Goal: Task Accomplishment & Management: Manage account settings

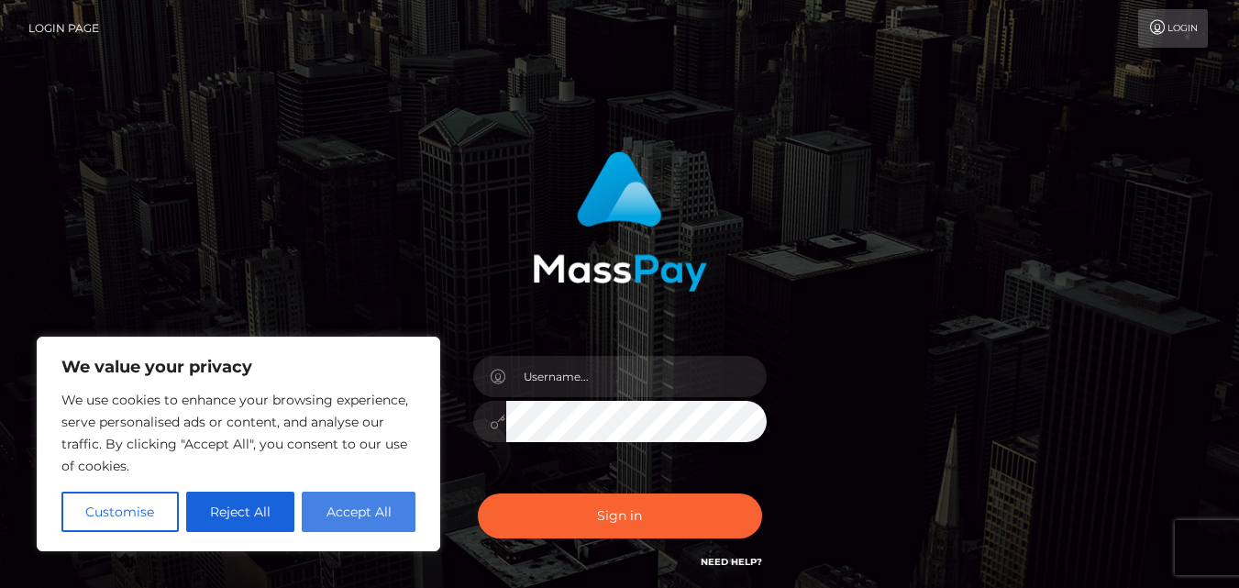
click at [347, 517] on button "Accept All" at bounding box center [359, 512] width 114 height 40
checkbox input "true"
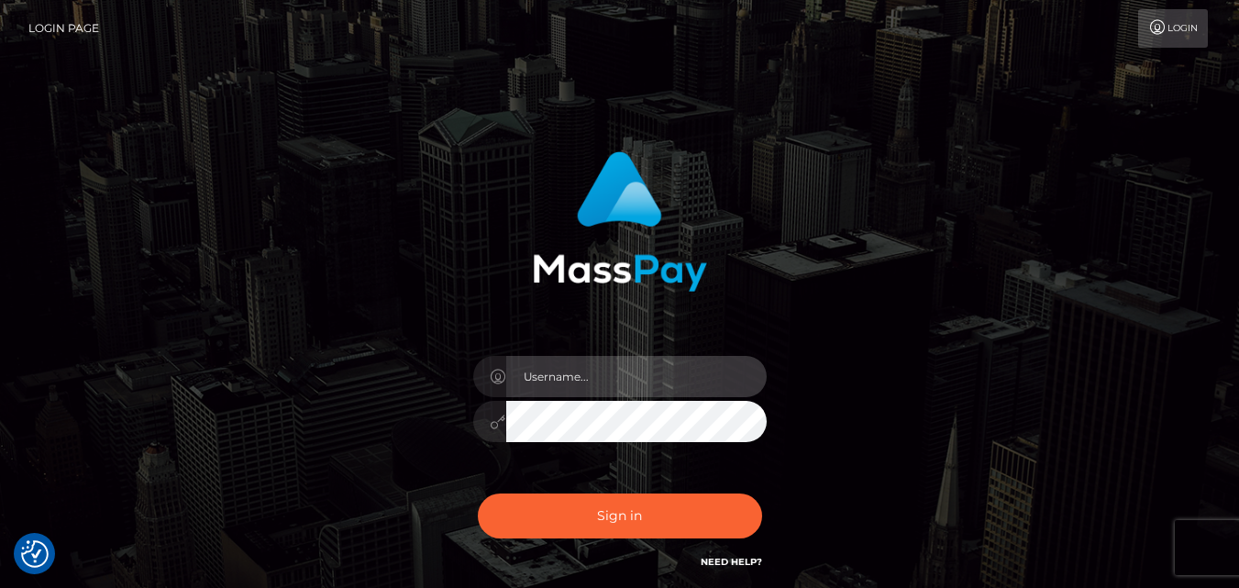
type input "meridianarce@gmail.com"
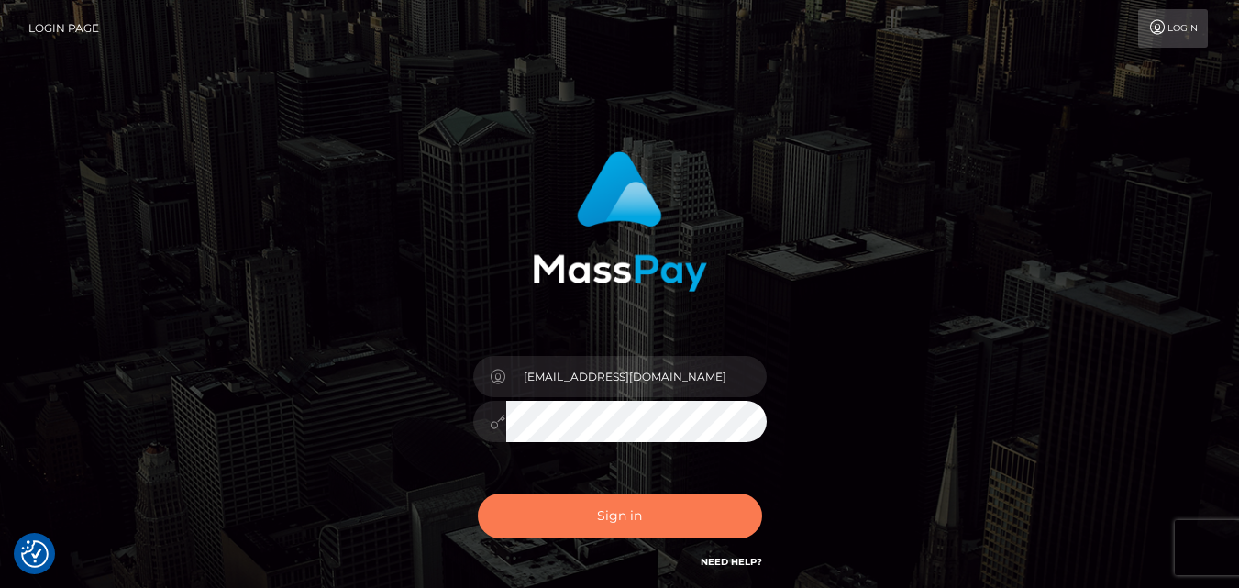
click at [601, 518] on button "Sign in" at bounding box center [620, 515] width 284 height 45
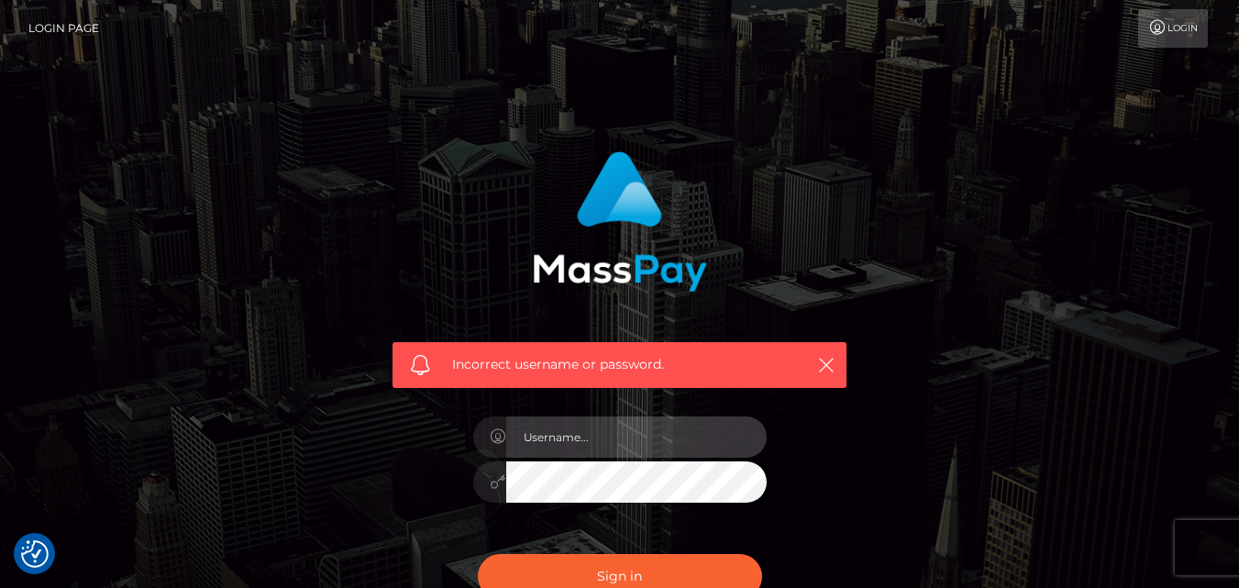
type input "meridianarce@gmail.com"
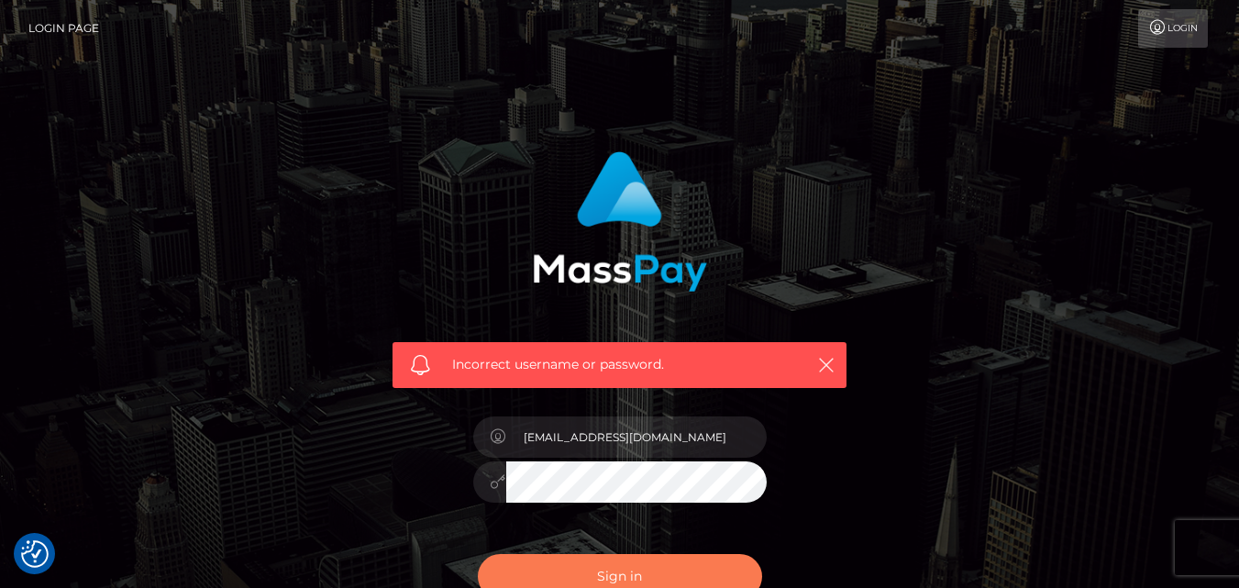
click at [623, 566] on button "Sign in" at bounding box center [620, 576] width 284 height 45
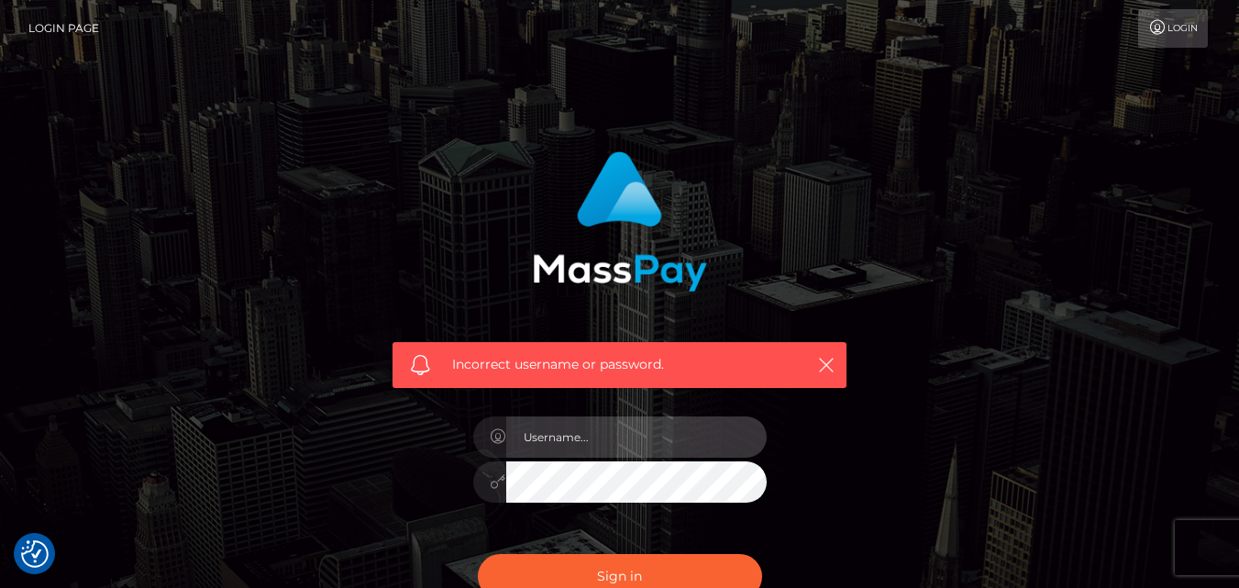
click at [615, 444] on input "text" at bounding box center [636, 436] width 260 height 41
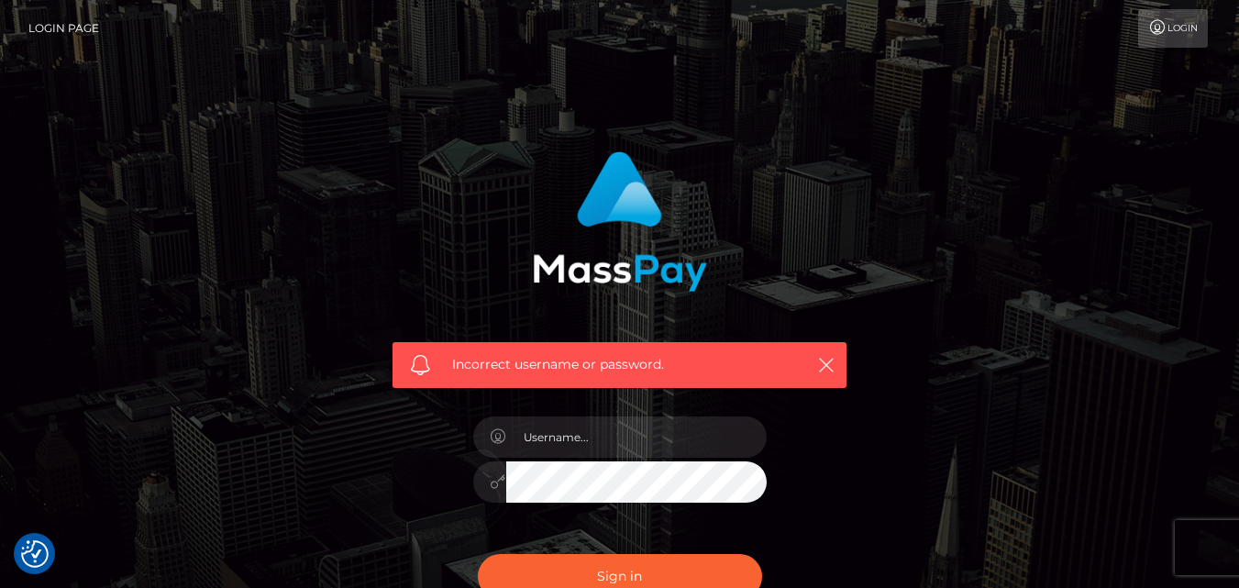
click at [502, 112] on div "Incorrect username or password." at bounding box center [619, 401] width 1239 height 802
click at [827, 377] on div "Incorrect username or password." at bounding box center [619, 365] width 454 height 46
click at [827, 363] on icon "button" at bounding box center [826, 365] width 18 height 18
click at [823, 364] on icon "button" at bounding box center [826, 365] width 18 height 18
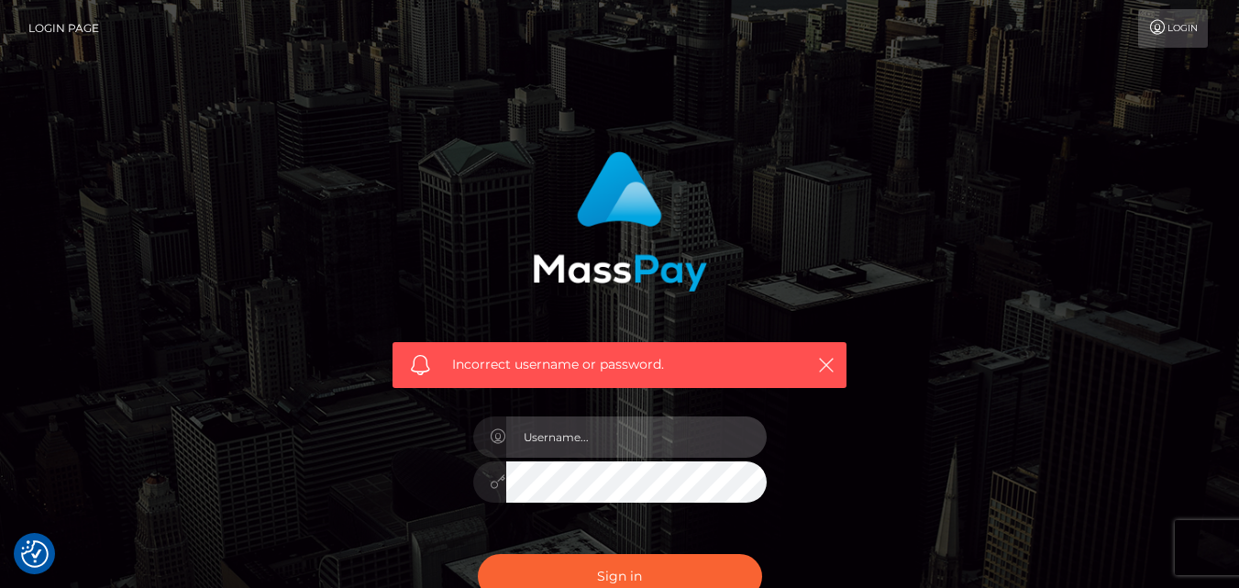
click at [629, 439] on input "text" at bounding box center [636, 436] width 260 height 41
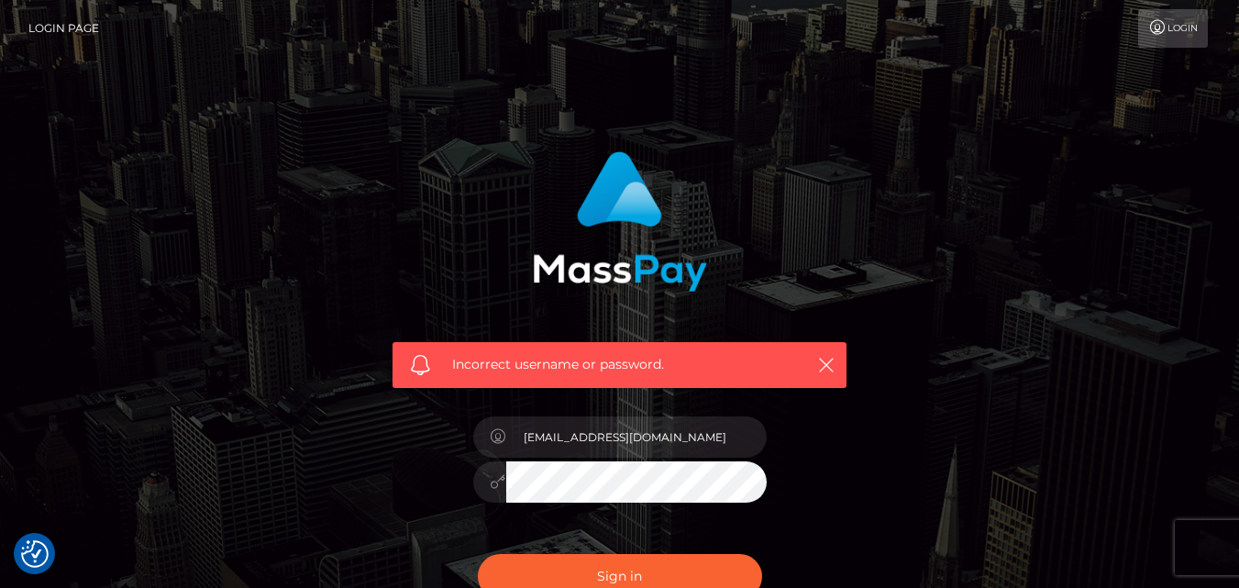
drag, startPoint x: 598, startPoint y: 440, endPoint x: 474, endPoint y: 421, distance: 125.3
click at [474, 421] on div "meridianarce@gmail.com" at bounding box center [619, 434] width 293 height 36
type input "maristurtz@gmail.com"
click at [621, 575] on button "Sign in" at bounding box center [620, 576] width 284 height 45
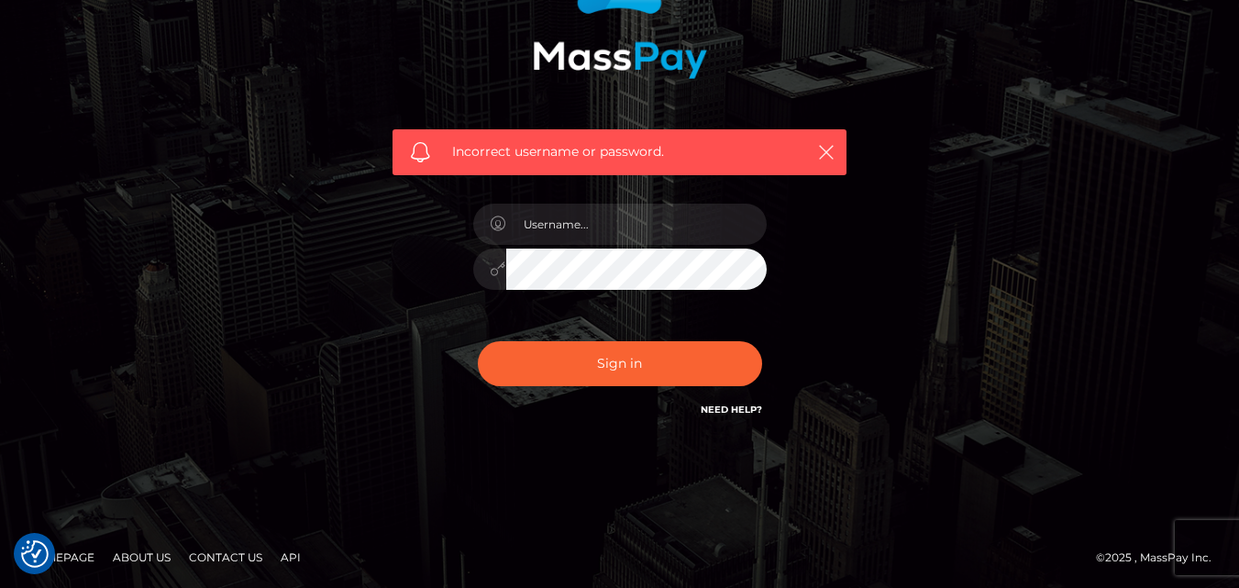
scroll to position [215, 0]
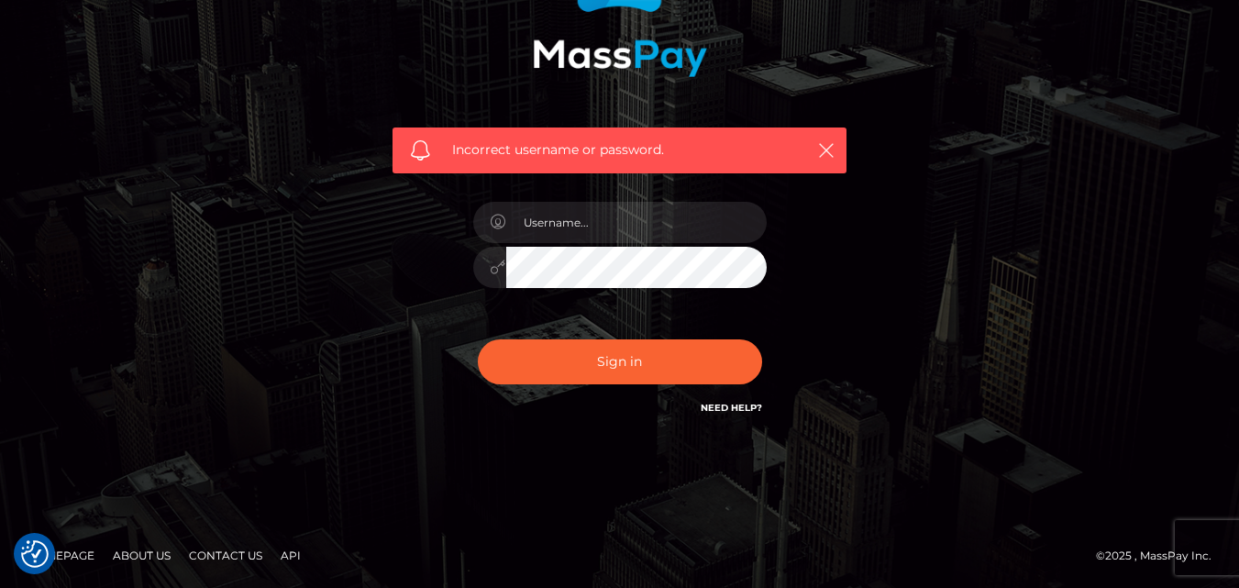
click at [751, 410] on link "Need Help?" at bounding box center [731, 408] width 61 height 12
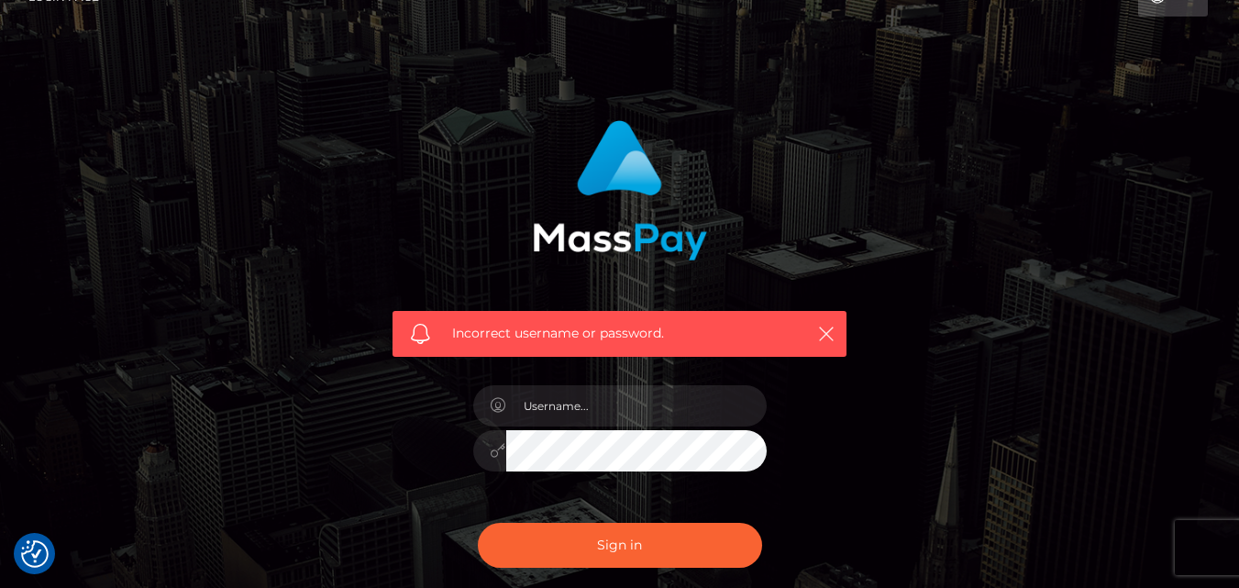
scroll to position [0, 0]
